Goal: Information Seeking & Learning: Learn about a topic

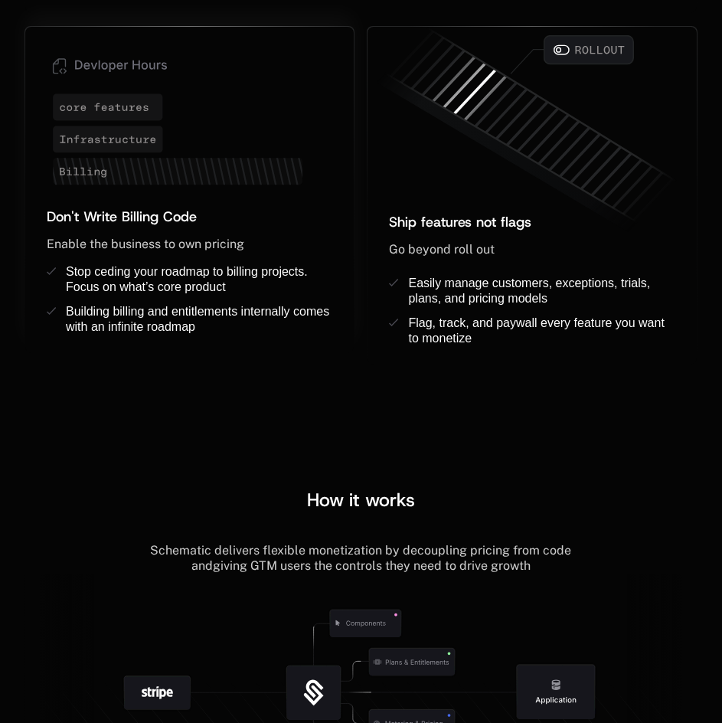
scroll to position [1678, 0]
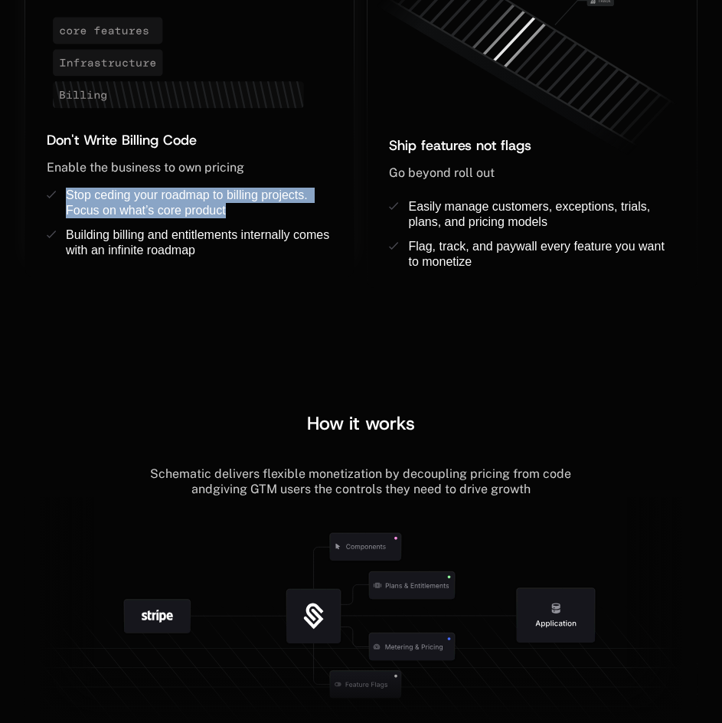
drag, startPoint x: 180, startPoint y: 204, endPoint x: 56, endPoint y: 196, distance: 124.3
click at [56, 196] on li "Stop ceding your roadmap to billing projects. Focus on what’s core product" at bounding box center [189, 203] width 285 height 31
copy span "Stop ceding your roadmap to billing projects. Focus on what’s core product"
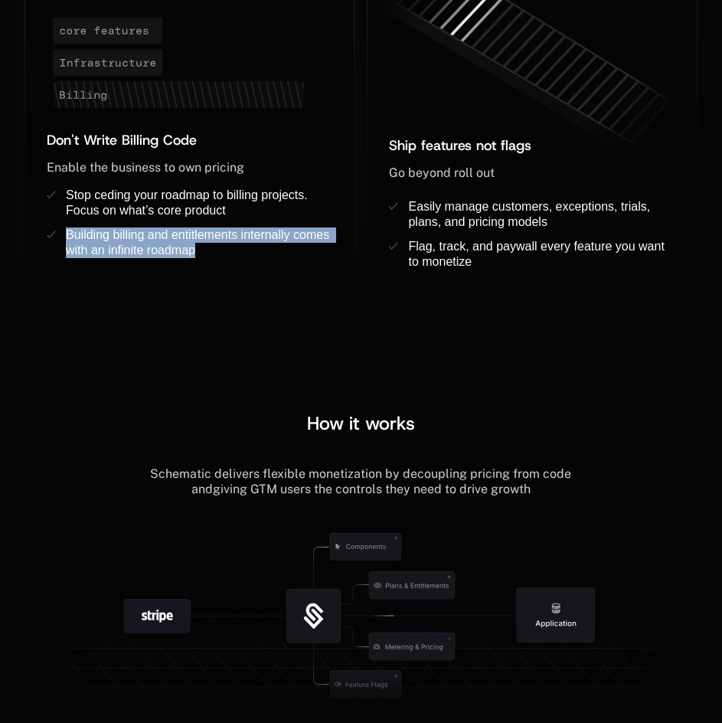
drag, startPoint x: 178, startPoint y: 248, endPoint x: 64, endPoint y: 232, distance: 115.2
click at [64, 232] on li "Building billing and entitlements internally comes with an infinite roadmap ﻿" at bounding box center [189, 242] width 285 height 31
copy span "Building billing and entitlements internally comes with an infinite roadmap"
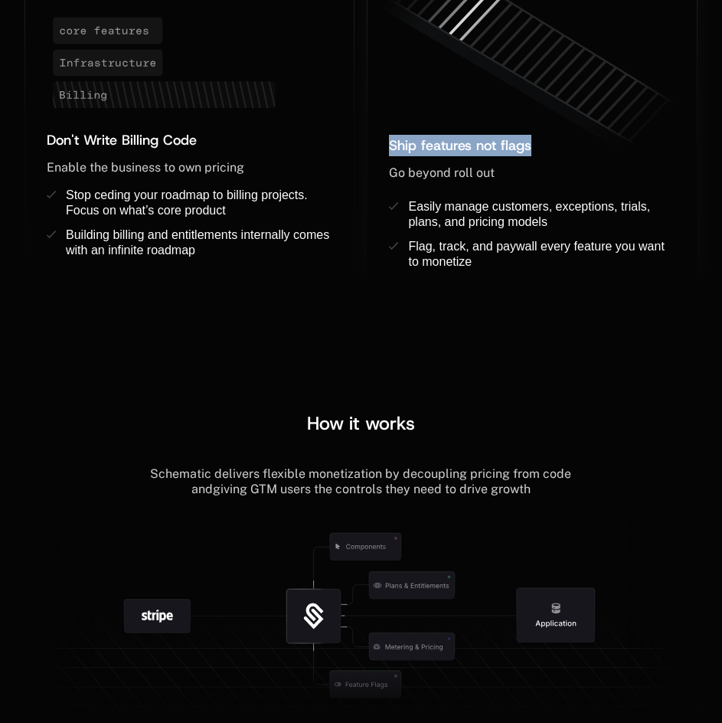
drag, startPoint x: 553, startPoint y: 140, endPoint x: 380, endPoint y: 142, distance: 172.2
click at [380, 142] on div "Ship features not flags ﻿ Go beyond roll out ﻿ ﻿ Easily manage customers, excep…" at bounding box center [531, 200] width 328 height 176
copy span "Ship features not flags"
drag, startPoint x: 524, startPoint y: 173, endPoint x: 386, endPoint y: 173, distance: 137.8
click at [386, 173] on div "Ship features not flags ﻿ Go beyond roll out ﻿ ﻿ Easily manage customers, excep…" at bounding box center [531, 200] width 328 height 176
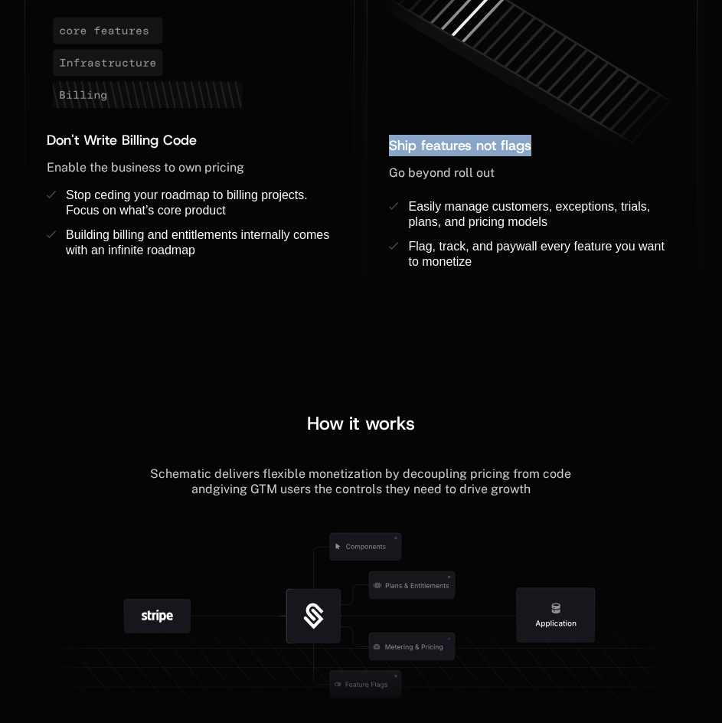
copy span "Go beyond roll out"
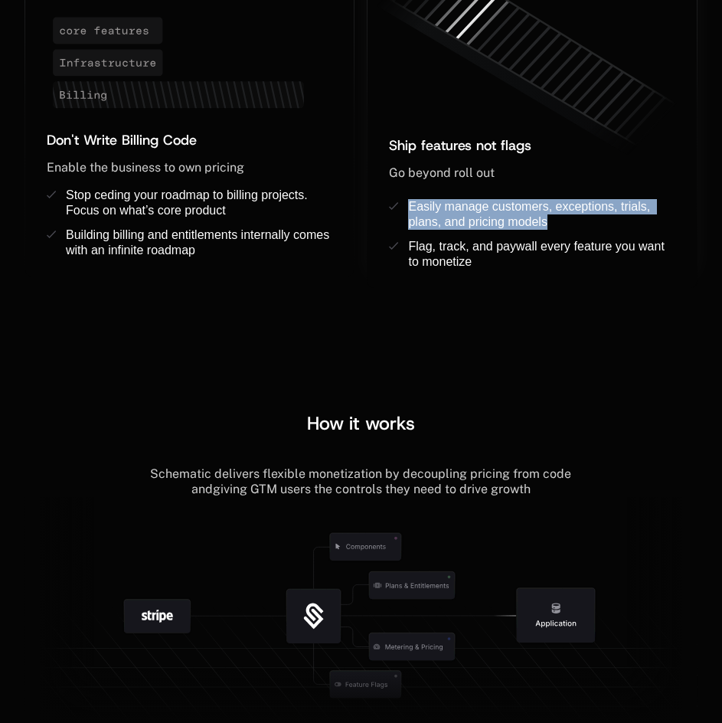
drag, startPoint x: 566, startPoint y: 219, endPoint x: 431, endPoint y: 211, distance: 135.7
click at [408, 210] on div "Easily manage customers, exceptions, trials, plans, and pricing models ﻿" at bounding box center [541, 214] width 266 height 31
copy span "Easily manage customers, exceptions, trials, plans, and pricing models"
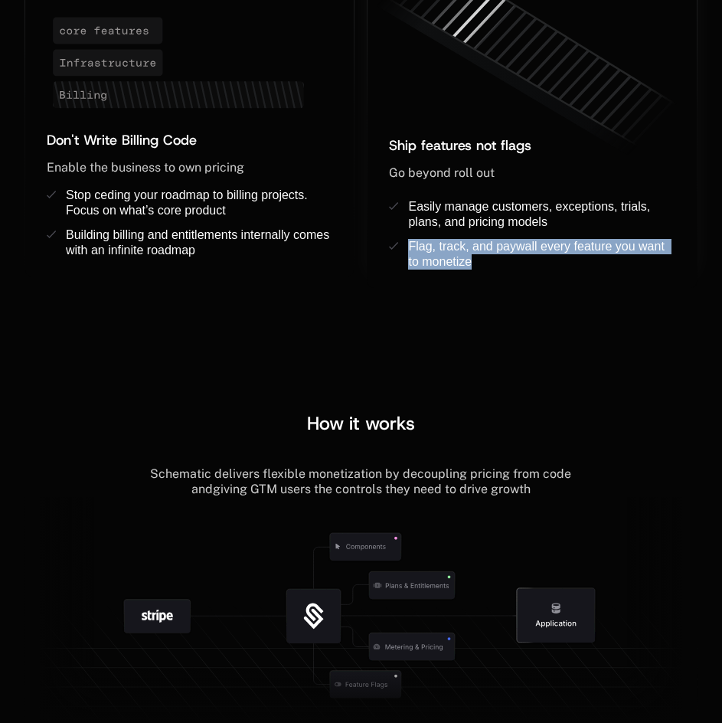
drag, startPoint x: 497, startPoint y: 260, endPoint x: 405, endPoint y: 246, distance: 93.6
click at [405, 246] on li "Flag, track, and paywall every feature you want to monetize ﻿ ﻿" at bounding box center [531, 254] width 285 height 31
copy span "Flag, track, and paywall every feature you want to monetize"
